Goal: Navigation & Orientation: Find specific page/section

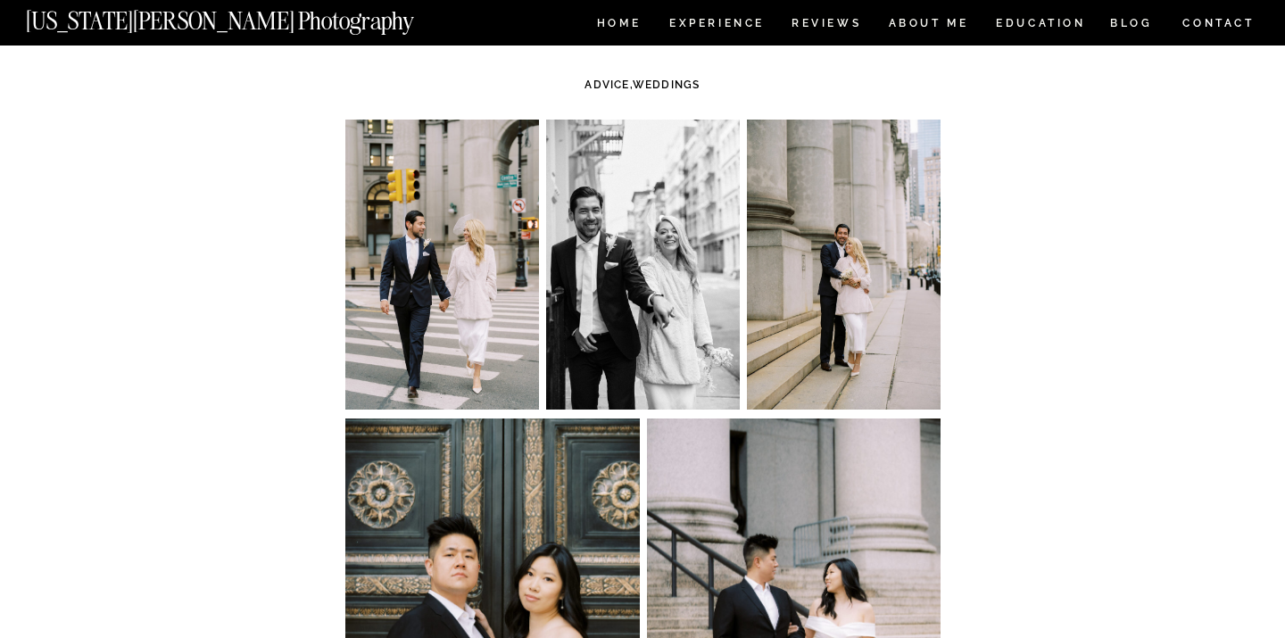
scroll to position [357, 0]
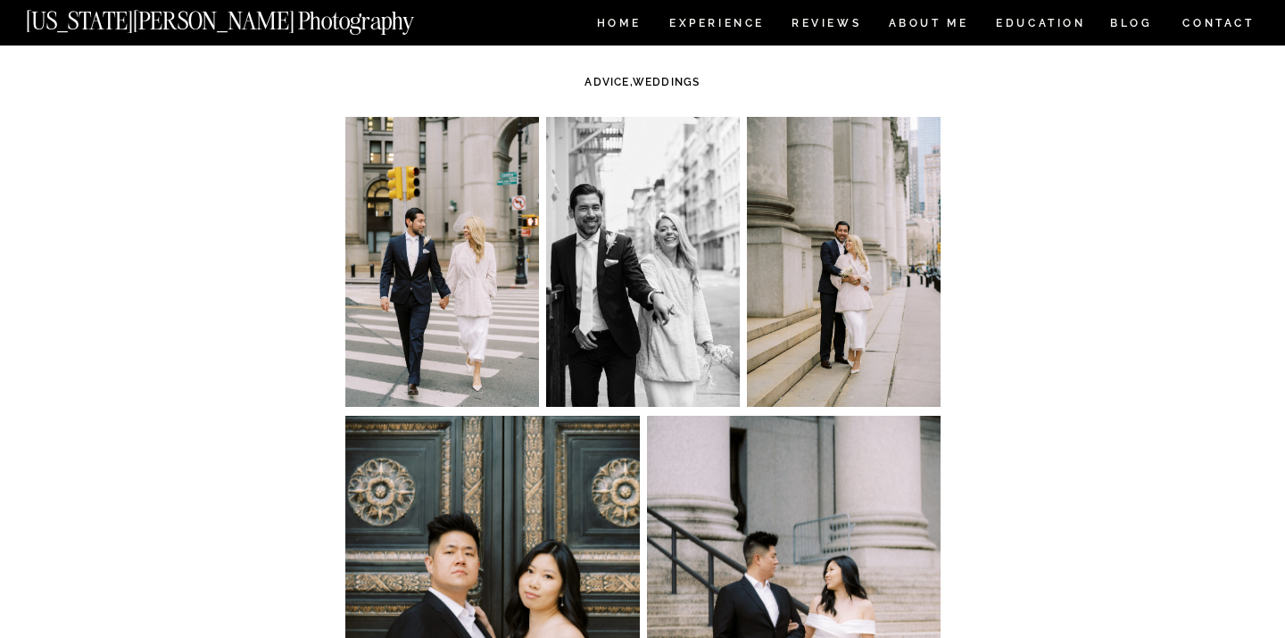
click at [849, 275] on img at bounding box center [844, 262] width 194 height 290
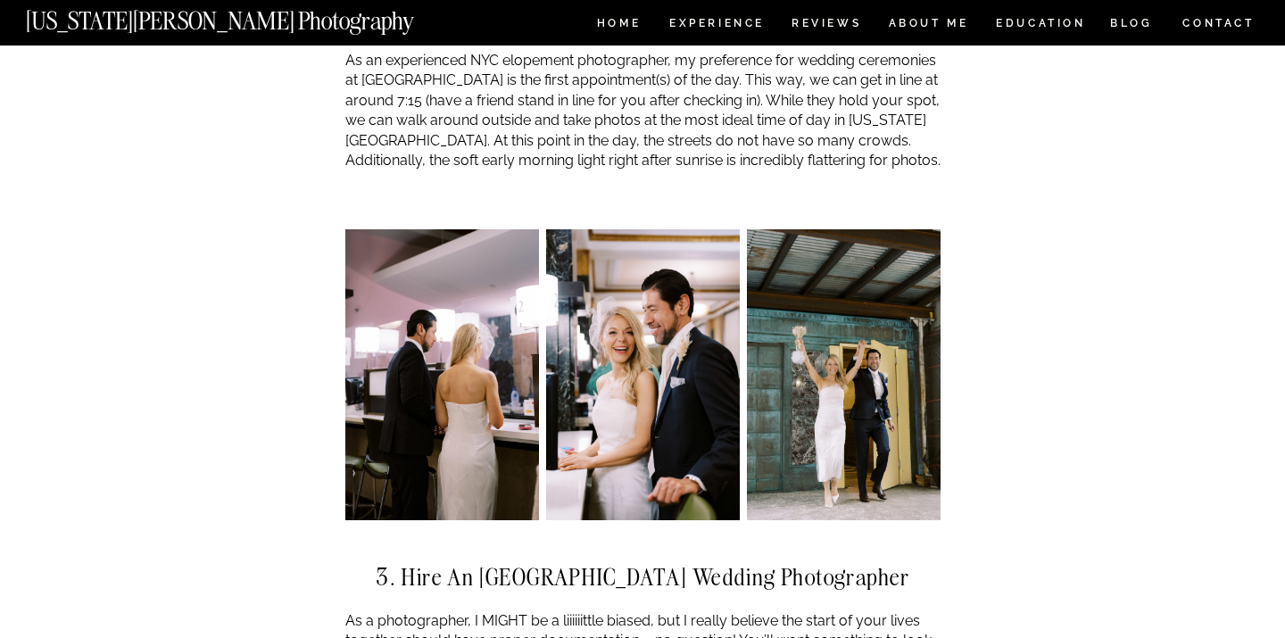
scroll to position [3319, 0]
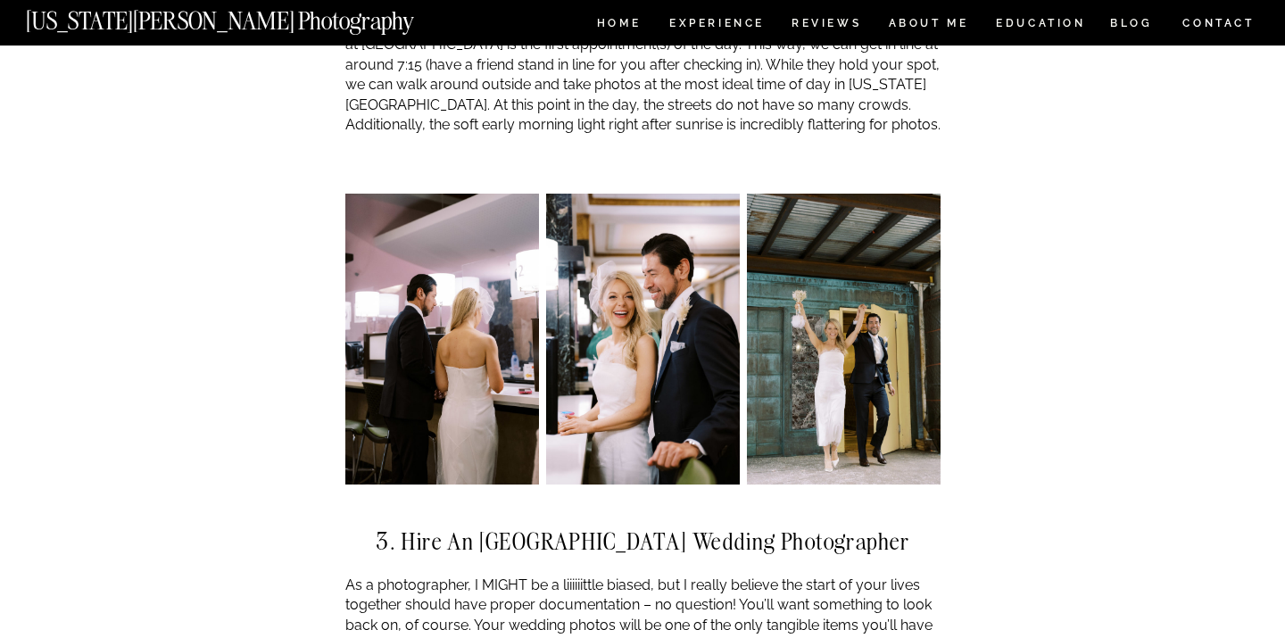
click at [846, 326] on img at bounding box center [844, 339] width 194 height 290
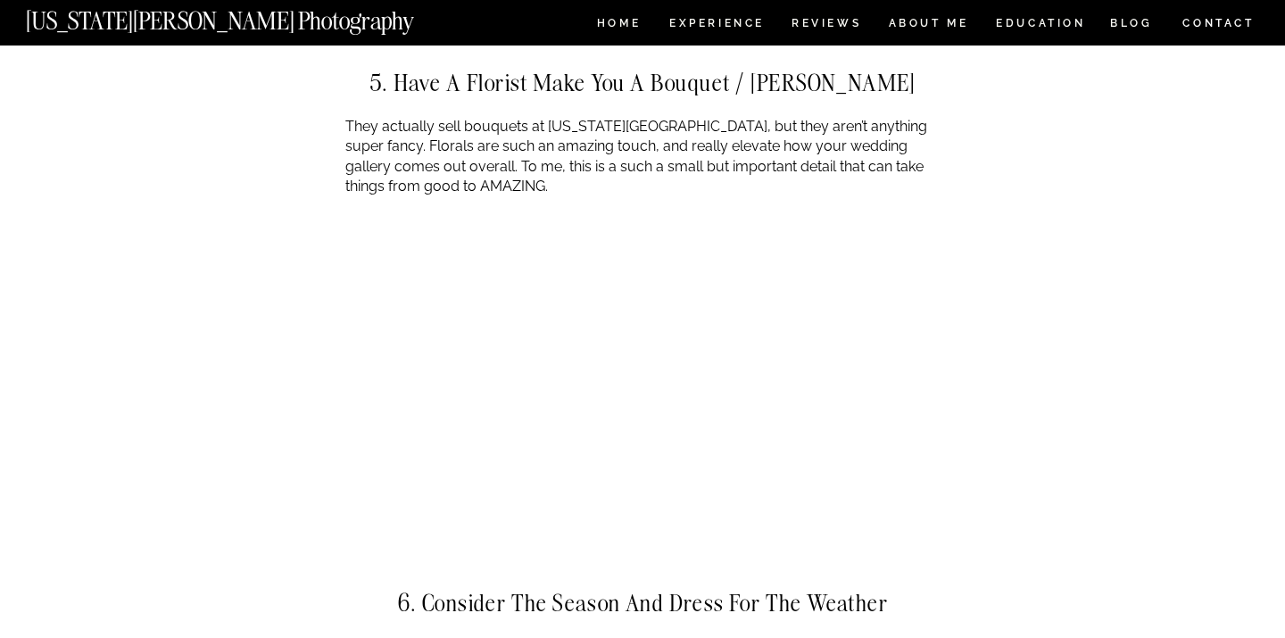
scroll to position [5532, 0]
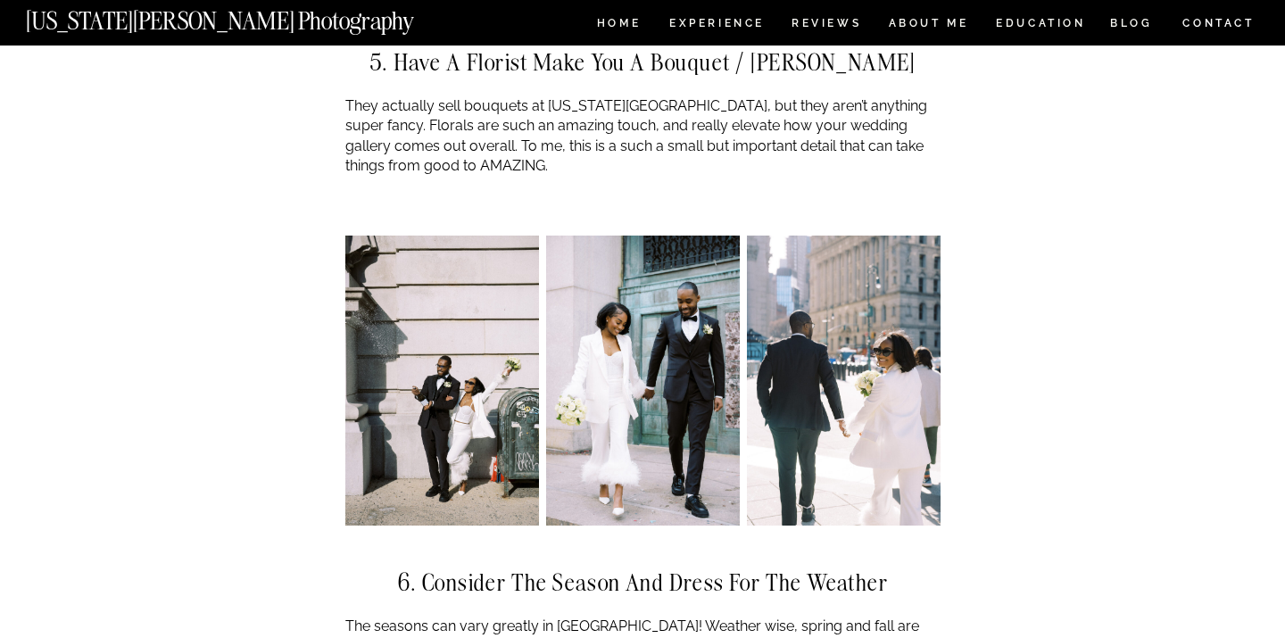
click at [914, 345] on img at bounding box center [844, 381] width 194 height 290
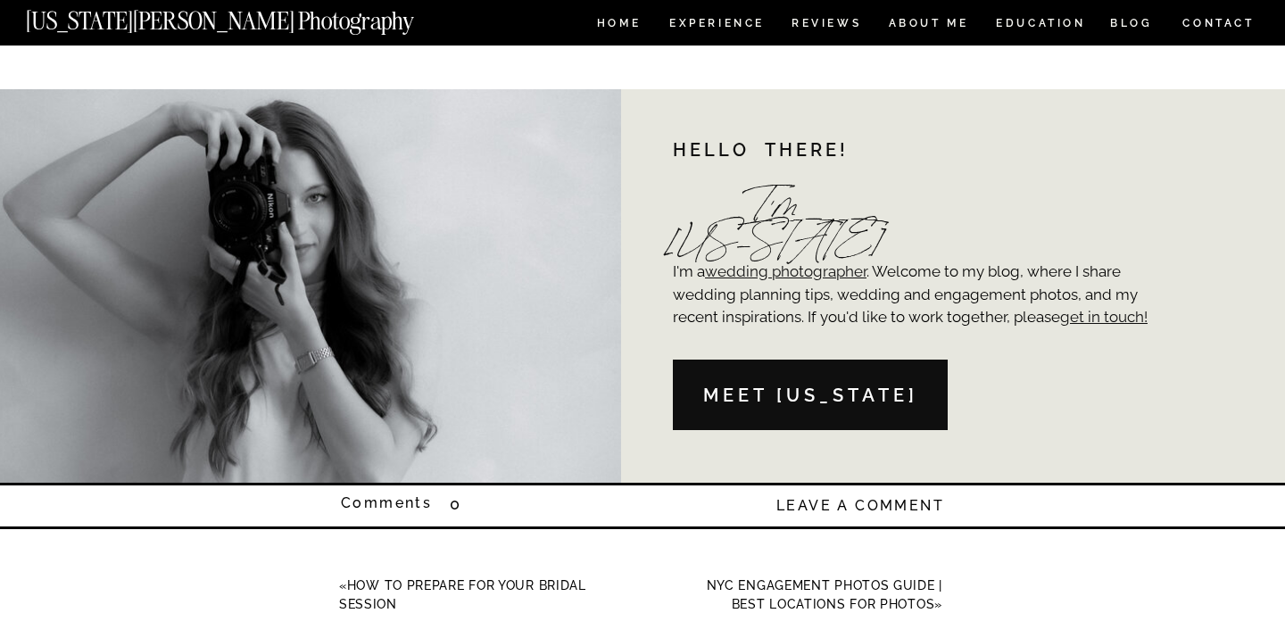
scroll to position [12348, 0]
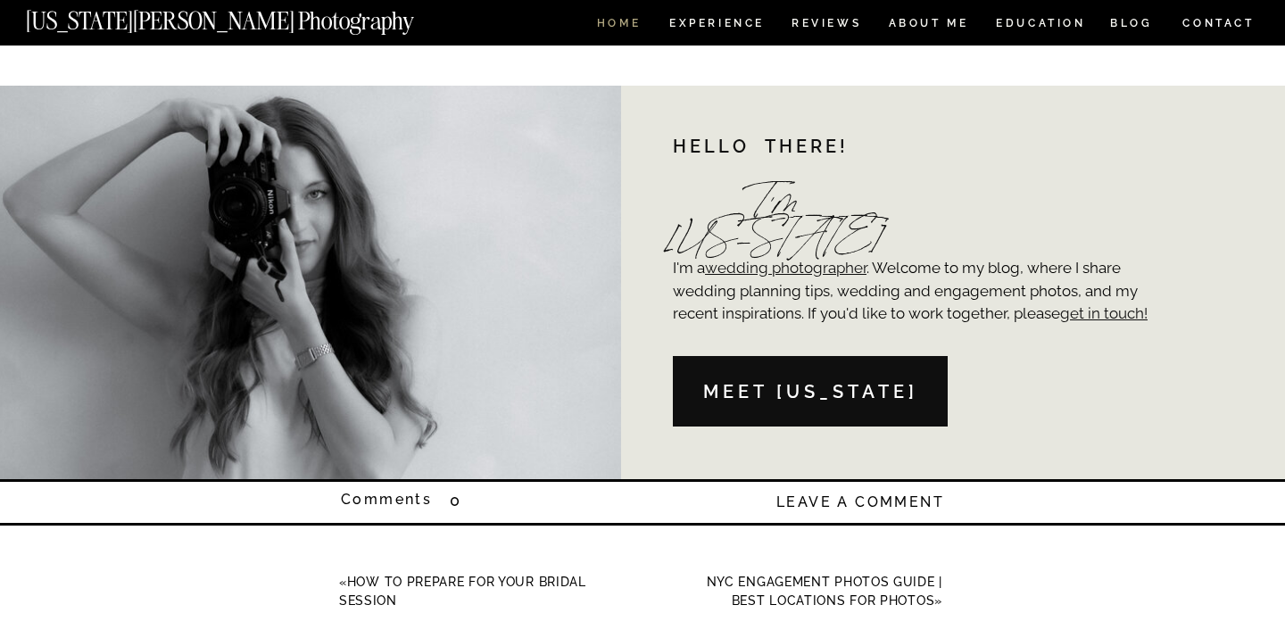
click at [601, 26] on nav "HOME" at bounding box center [618, 25] width 51 height 15
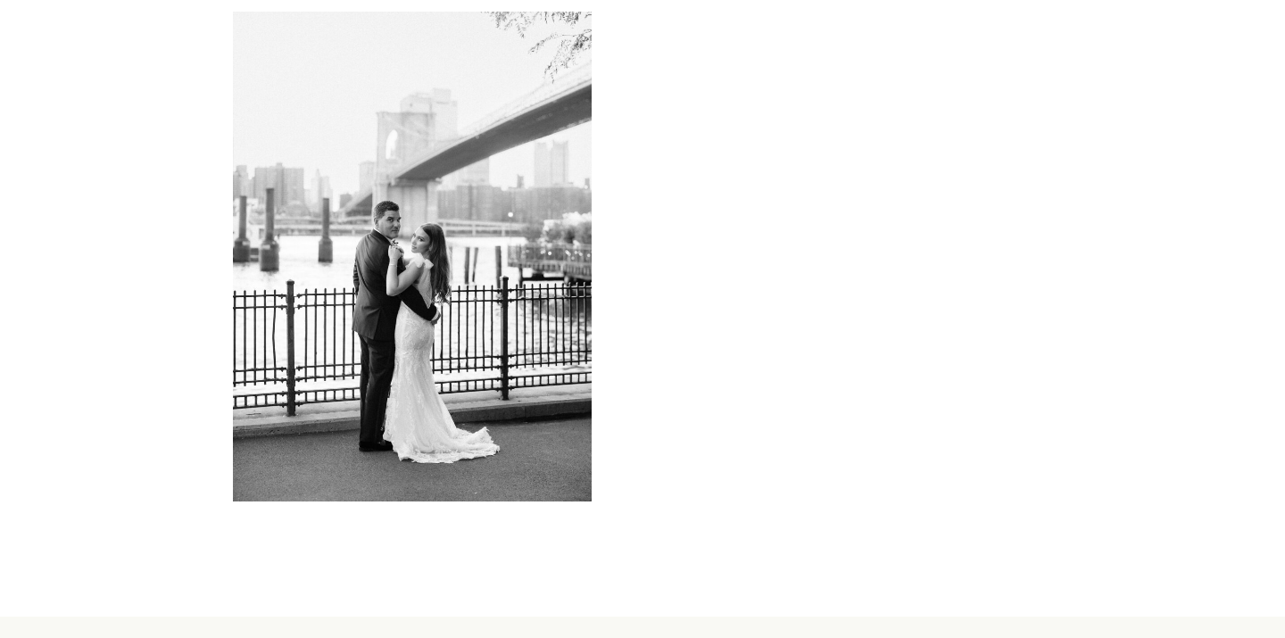
scroll to position [7923, 0]
